Goal: Task Accomplishment & Management: Use online tool/utility

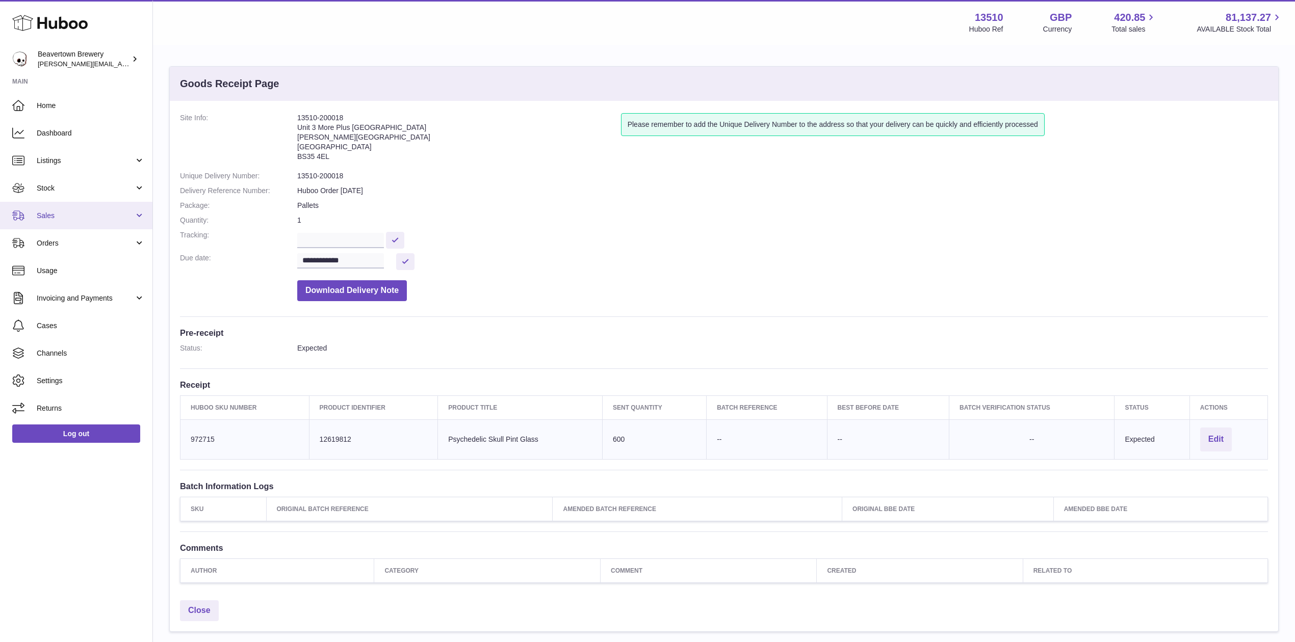
click at [91, 215] on span "Sales" at bounding box center [85, 216] width 97 height 10
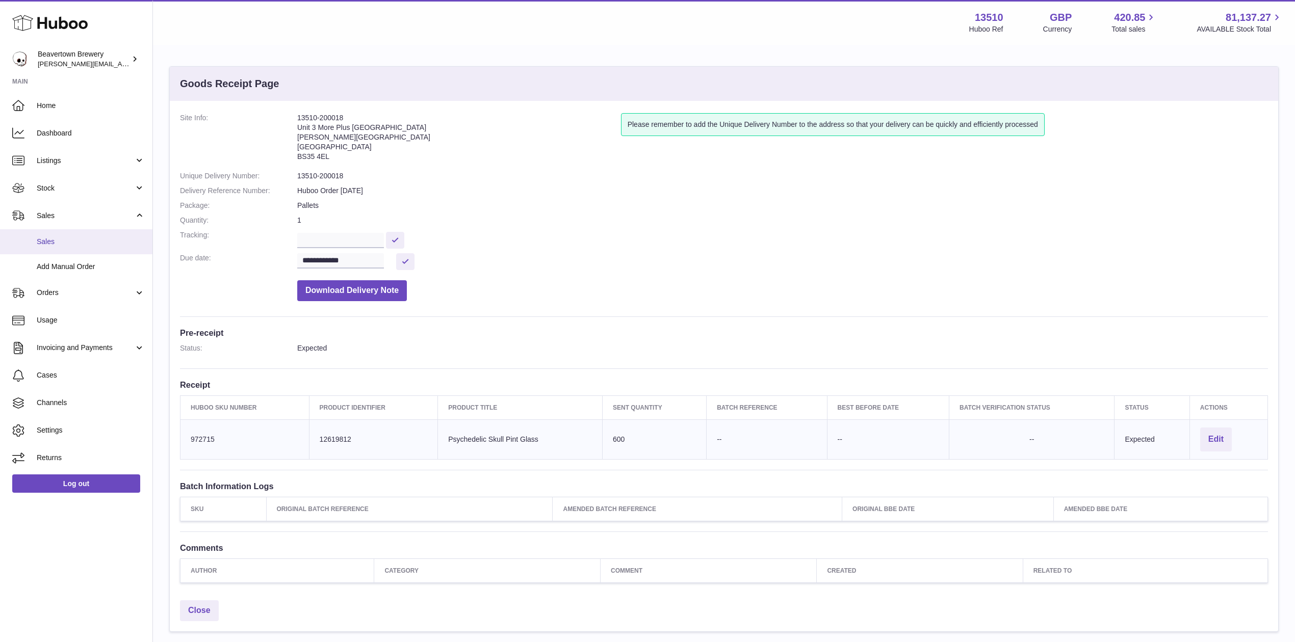
click at [86, 246] on span "Sales" at bounding box center [91, 242] width 108 height 10
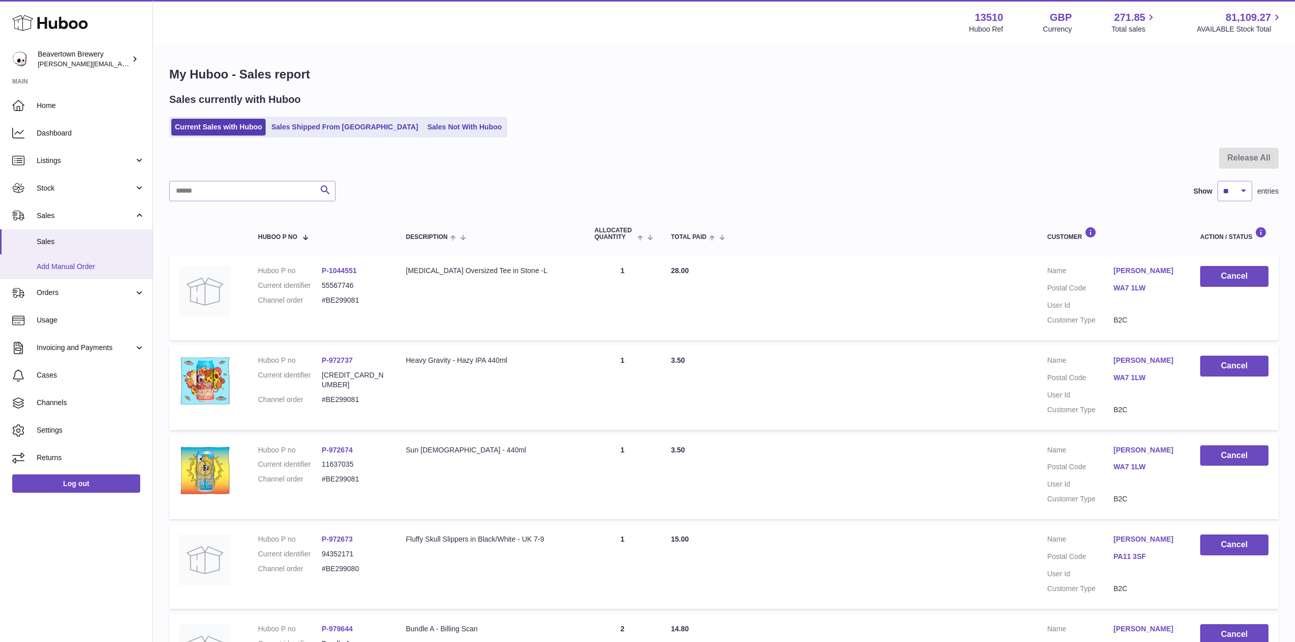
click at [62, 257] on link "Add Manual Order" at bounding box center [76, 266] width 152 height 25
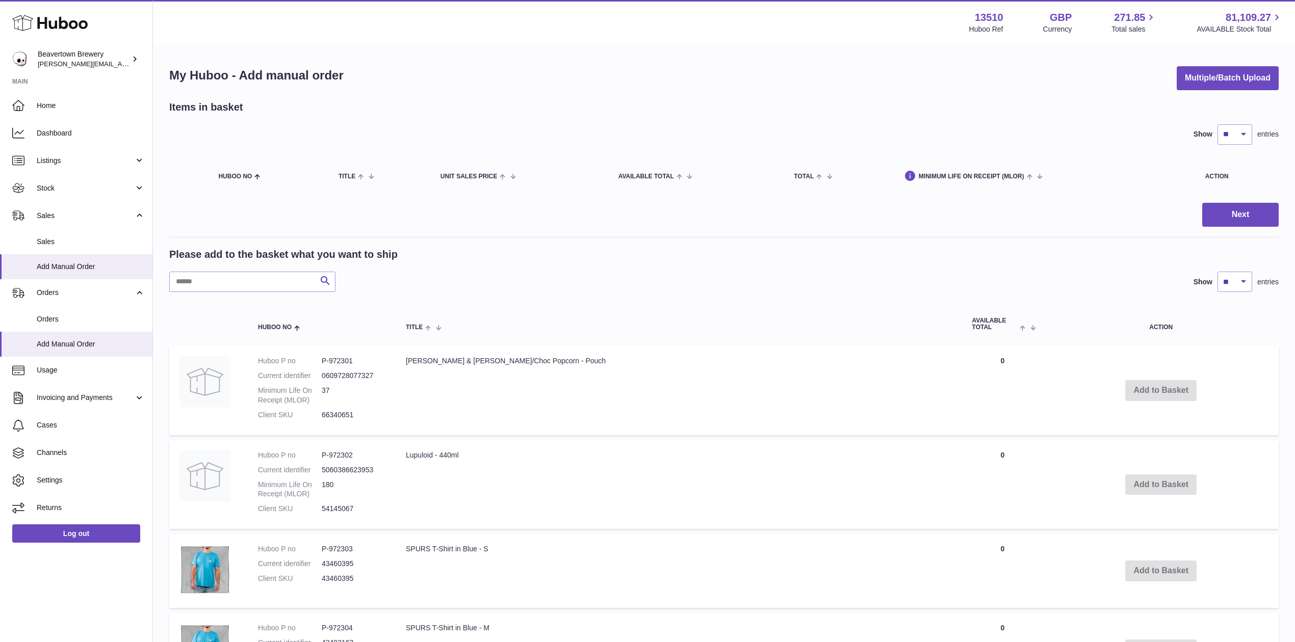
click at [1236, 63] on div "My Huboo - Add manual order Multiple/Batch Upload Items in basket Show ** ** **…" at bounding box center [724, 641] width 1142 height 1190
click at [1230, 74] on button "Multiple/Batch Upload" at bounding box center [1228, 78] width 102 height 24
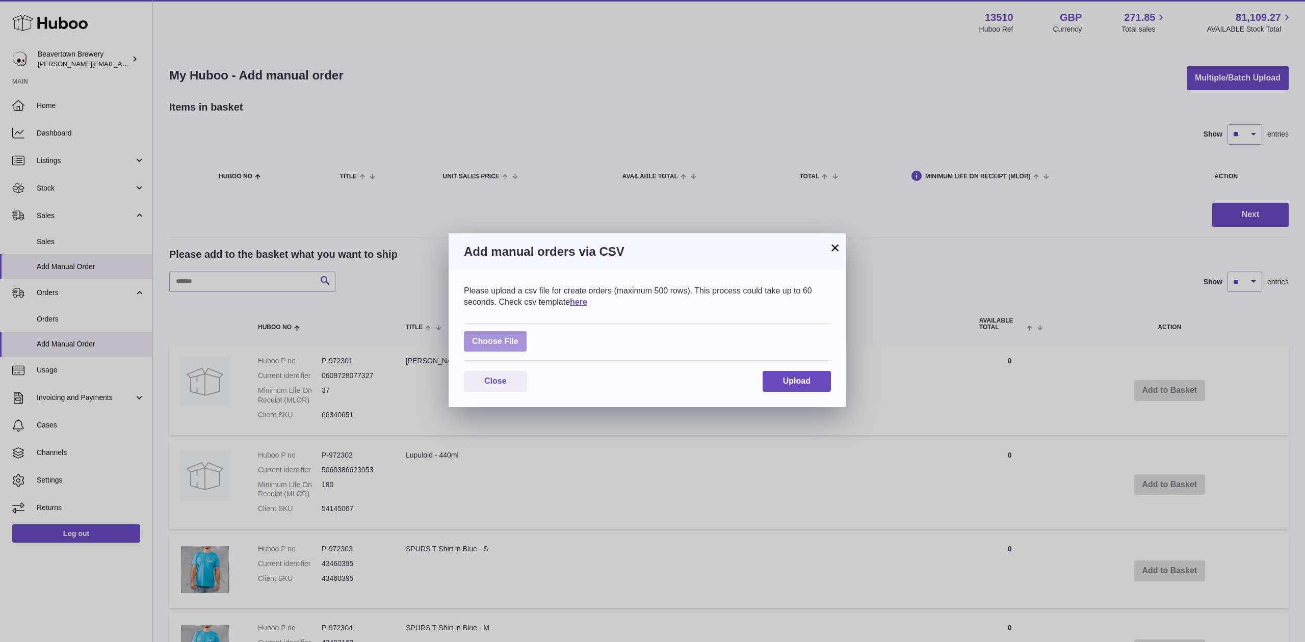
click at [508, 331] on label at bounding box center [495, 341] width 63 height 21
click at [518, 336] on input "file" at bounding box center [518, 336] width 1 height 1
type input "**********"
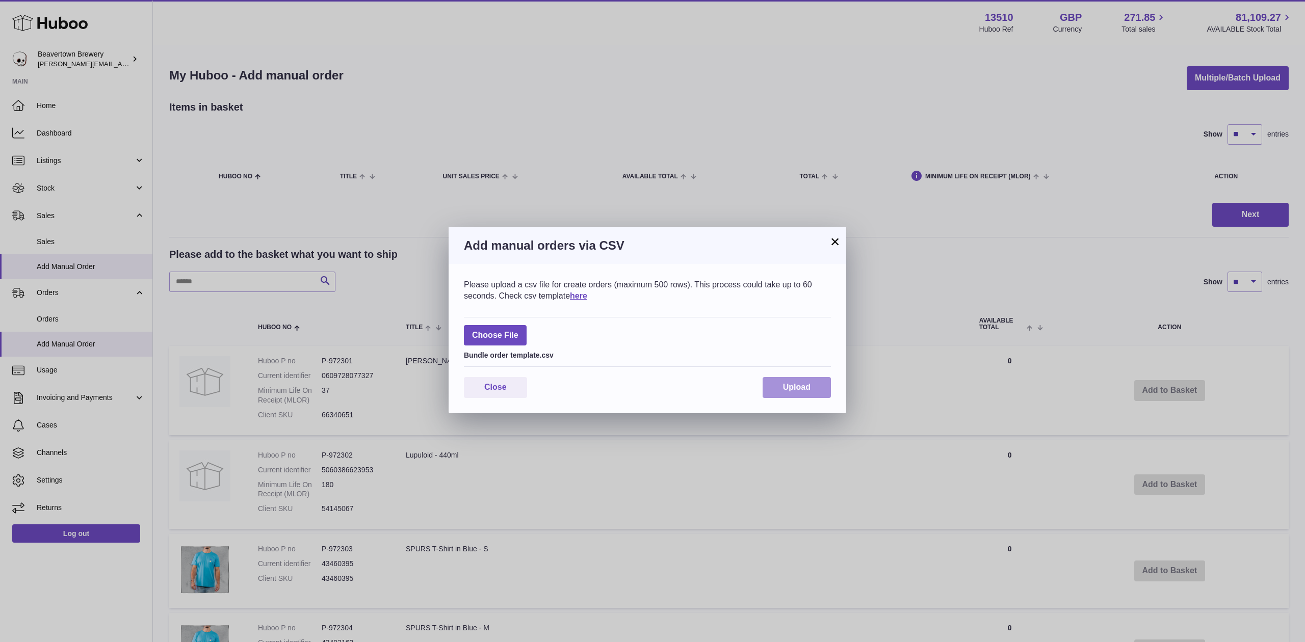
click at [793, 392] on span "Upload" at bounding box center [797, 387] width 28 height 9
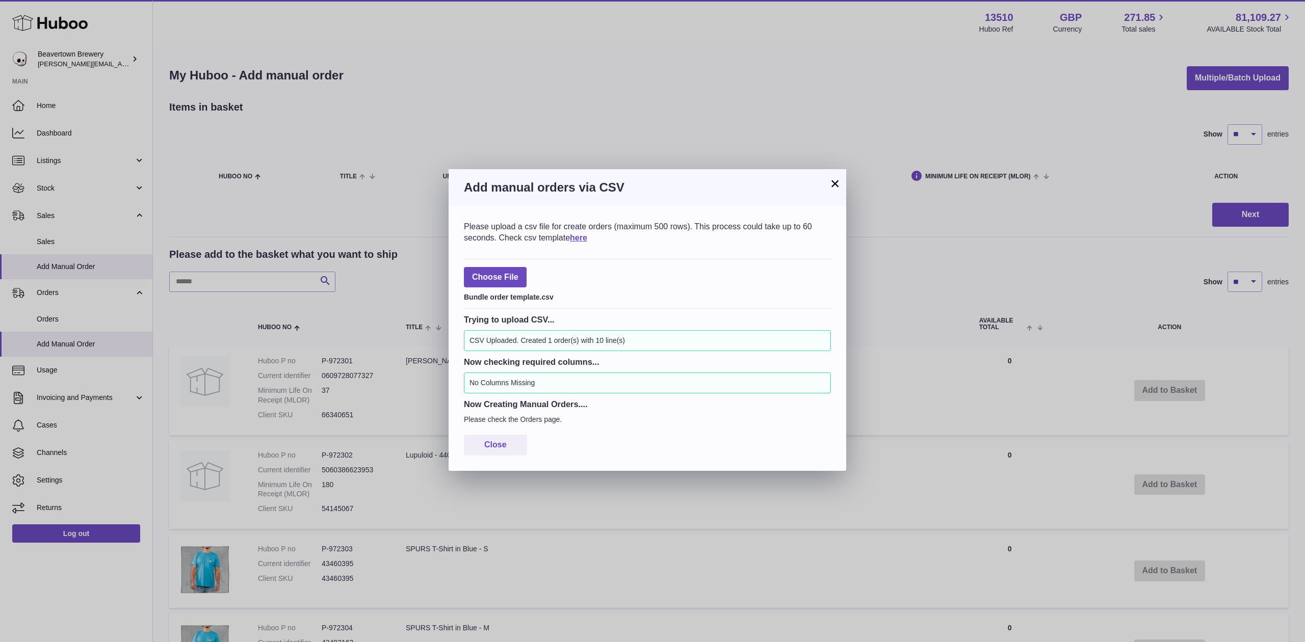
click at [826, 190] on h3 "Add manual orders via CSV" at bounding box center [647, 187] width 367 height 16
click at [829, 186] on button "×" at bounding box center [835, 183] width 12 height 12
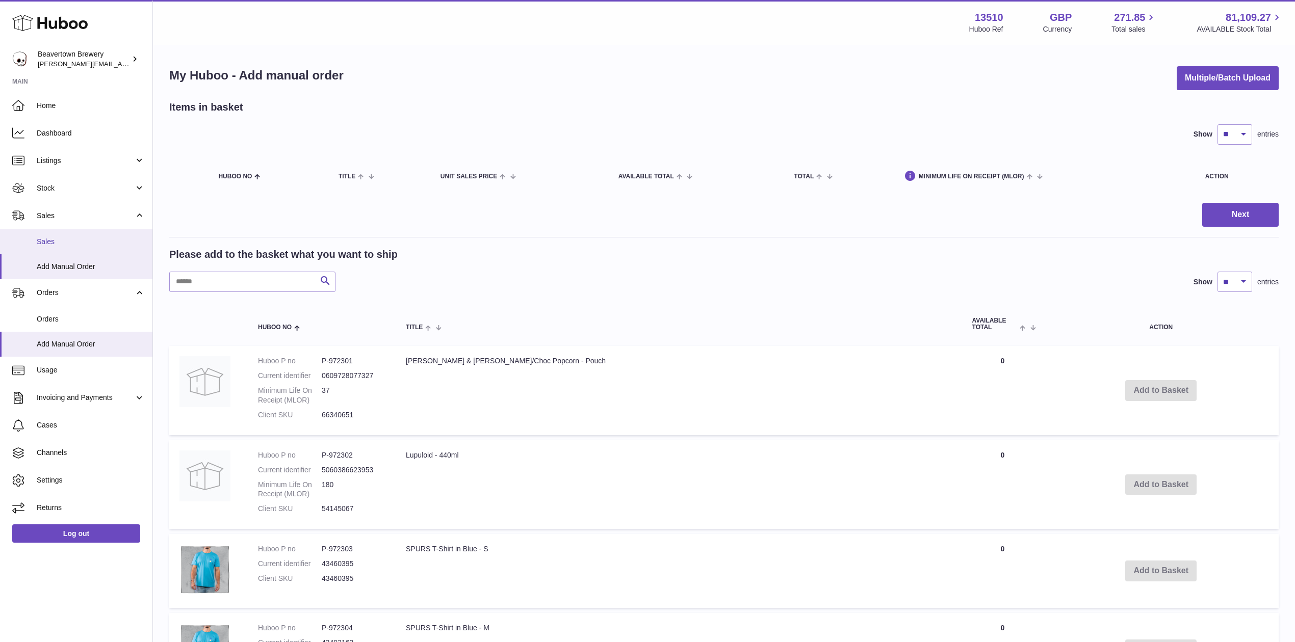
click at [75, 233] on link "Sales" at bounding box center [76, 241] width 152 height 25
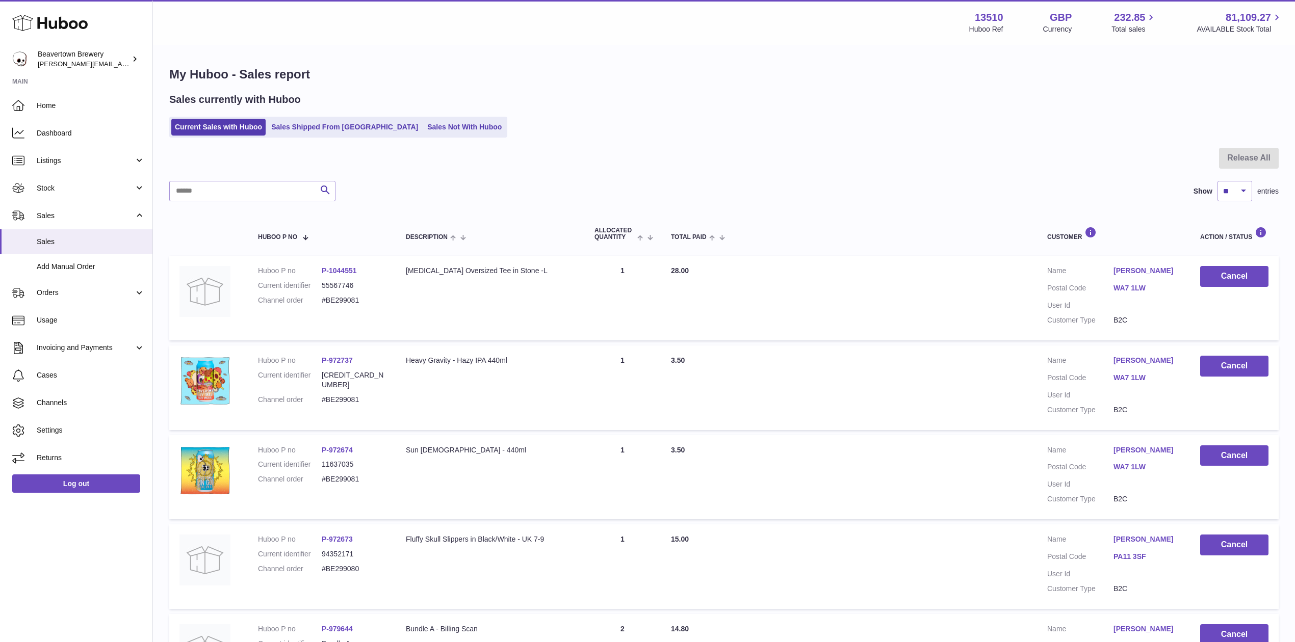
click at [327, 111] on div "Sales currently with Huboo Current Sales with Huboo Sales Shipped From Huboo Sa…" at bounding box center [723, 115] width 1109 height 45
click at [445, 113] on div "Sales currently with Huboo Current Sales with Huboo Sales Shipped From Huboo Sa…" at bounding box center [723, 115] width 1109 height 45
click at [443, 123] on link "Sales Not With Huboo" at bounding box center [465, 127] width 82 height 17
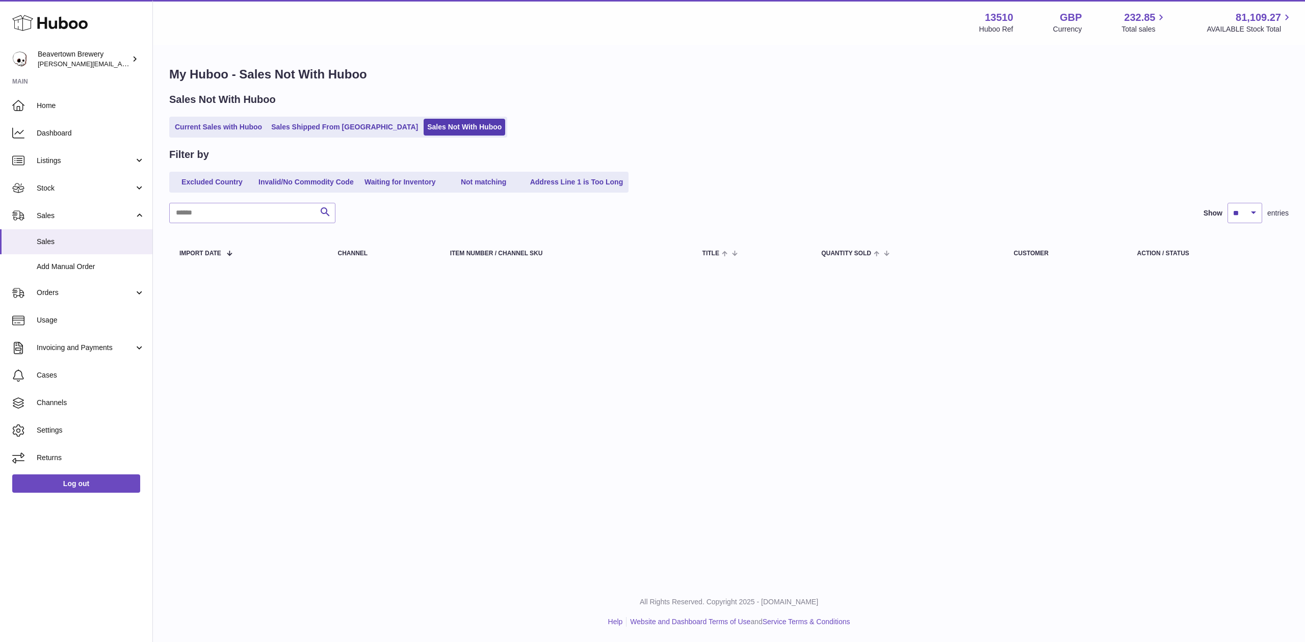
click at [349, 137] on ul "Current Sales with Huboo Sales Shipped From [GEOGRAPHIC_DATA] Sales Not With Hu…" at bounding box center [338, 127] width 338 height 21
click at [336, 121] on link "Sales Shipped From [GEOGRAPHIC_DATA]" at bounding box center [345, 127] width 154 height 17
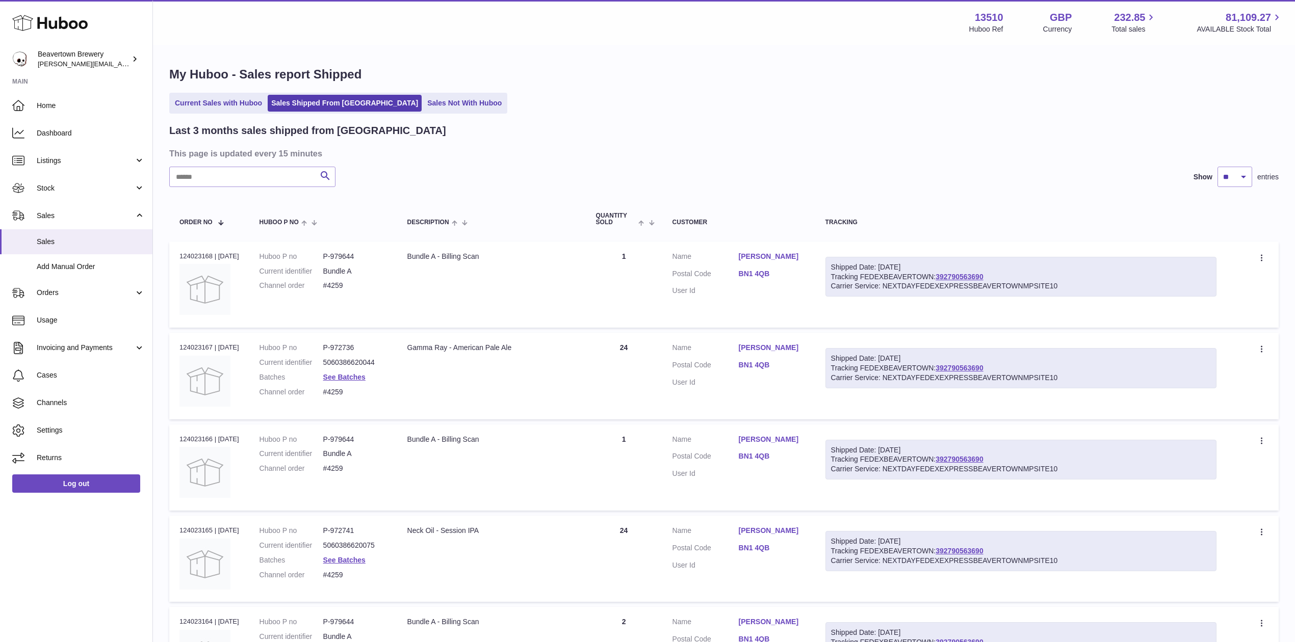
click at [253, 163] on div "Last 3 months sales shipped from [GEOGRAPHIC_DATA] This page is updated every 1…" at bounding box center [723, 649] width 1109 height 1051
click at [250, 170] on input "text" at bounding box center [252, 177] width 166 height 20
paste input "*****"
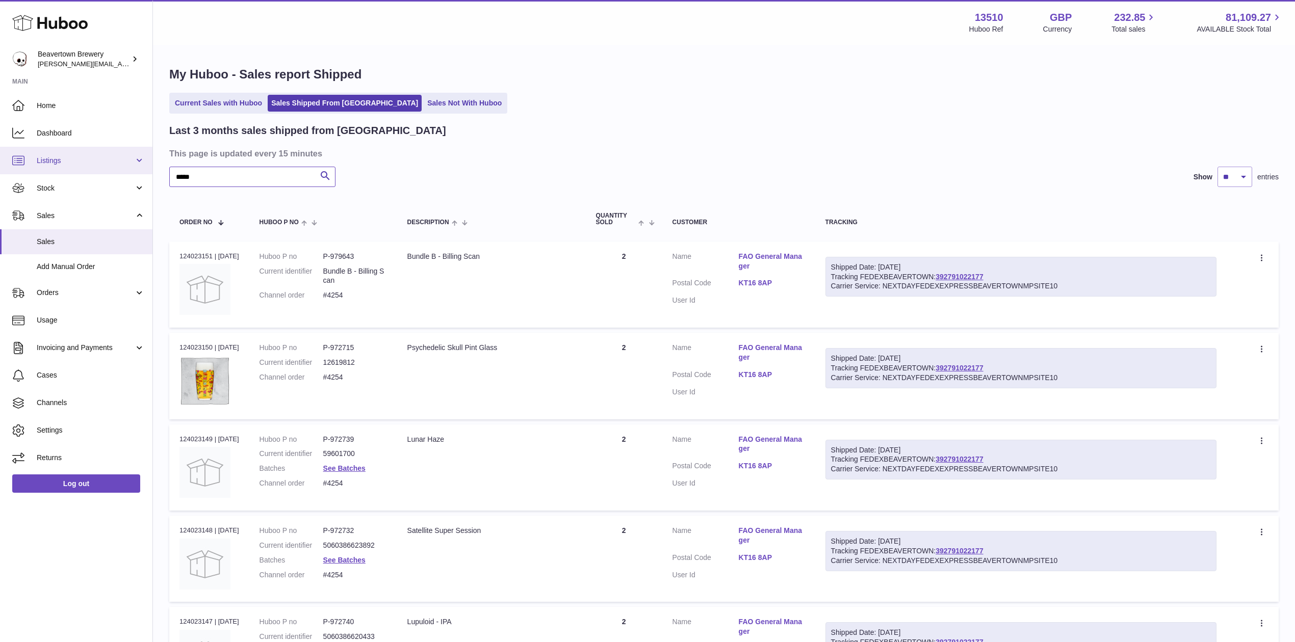
drag, startPoint x: 225, startPoint y: 170, endPoint x: 0, endPoint y: 164, distance: 225.4
click at [0, 164] on div "Huboo Beavertown Brewery [PERSON_NAME][EMAIL_ADDRESS][PERSON_NAME][DOMAIN_NAME]…" at bounding box center [647, 572] width 1295 height 1145
paste input "text"
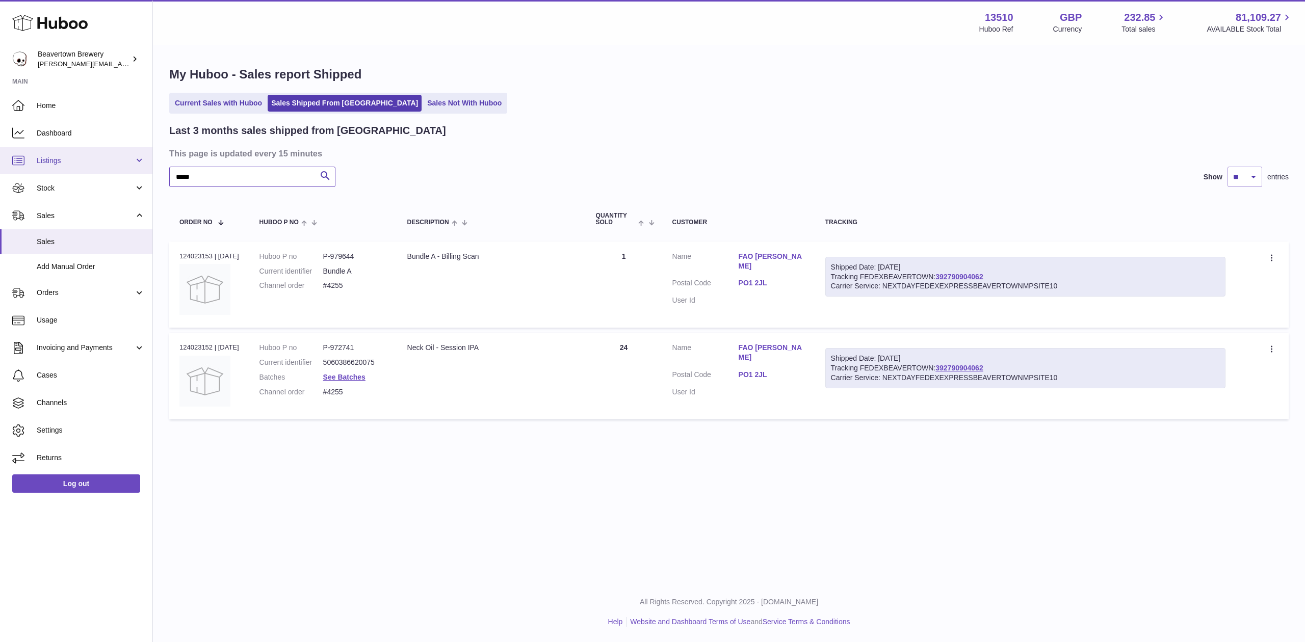
drag, startPoint x: 246, startPoint y: 172, endPoint x: 0, endPoint y: 162, distance: 245.9
click at [0, 162] on div "Huboo Beavertown Brewery [PERSON_NAME][EMAIL_ADDRESS][PERSON_NAME][DOMAIN_NAME]…" at bounding box center [652, 321] width 1305 height 642
paste input "text"
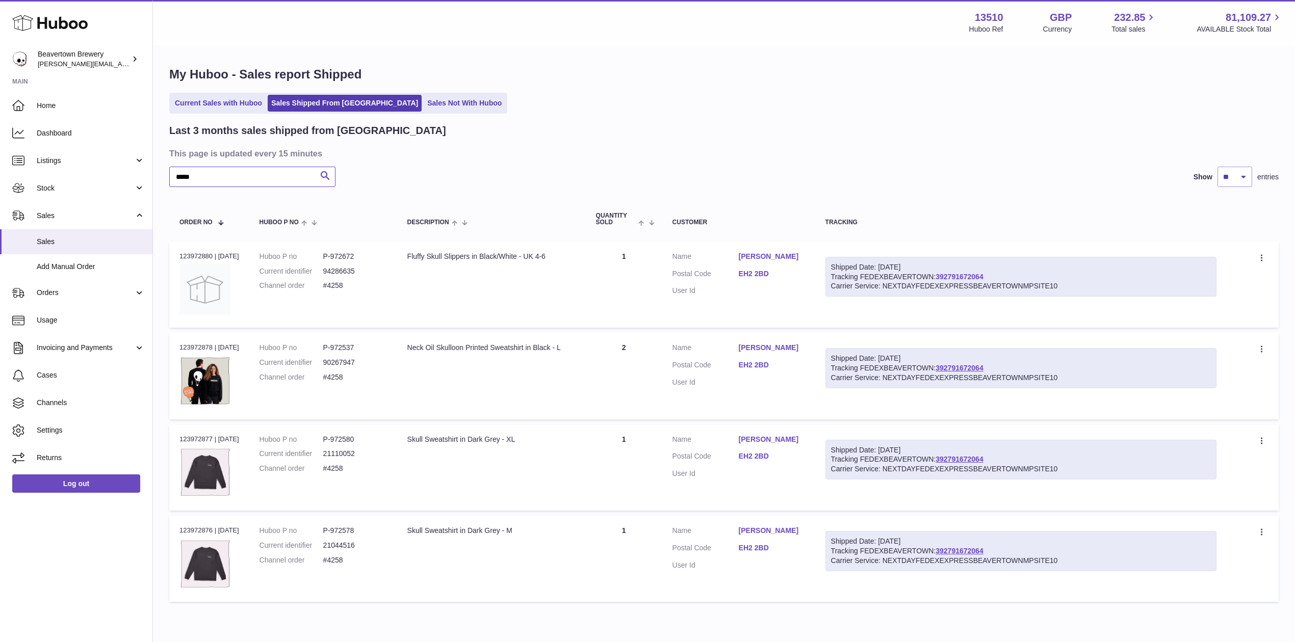
type input "*****"
